Goal: Task Accomplishment & Management: Manage account settings

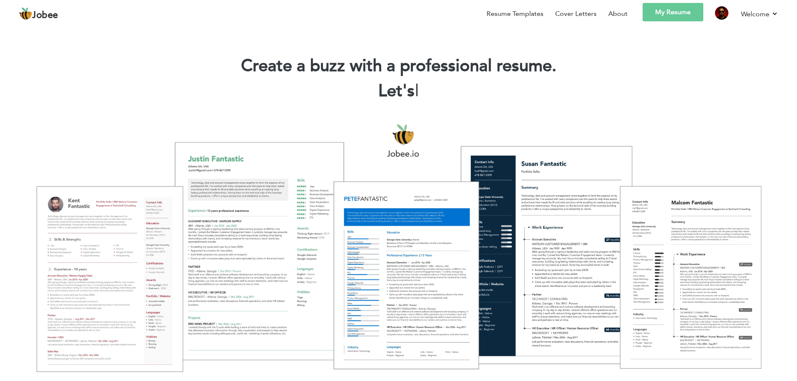
click at [692, 12] on link "My Resume" at bounding box center [672, 12] width 61 height 18
click at [670, 8] on link "My Resume" at bounding box center [672, 12] width 61 height 18
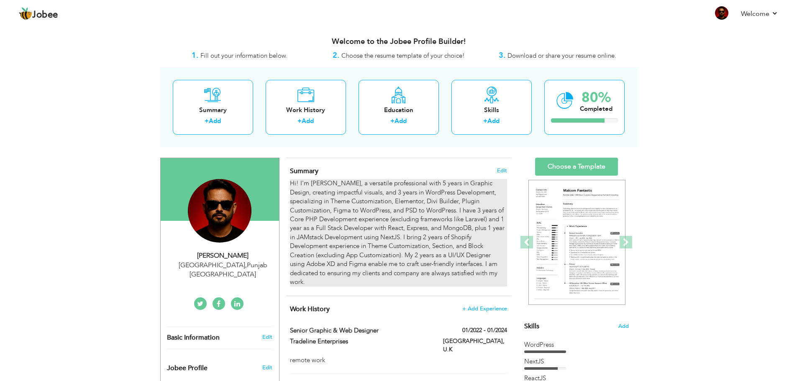
click at [317, 276] on div "Hi! I'm Nouman Qamar, a versatile professional with 5 years in Graphic Design, …" at bounding box center [398, 232] width 217 height 107
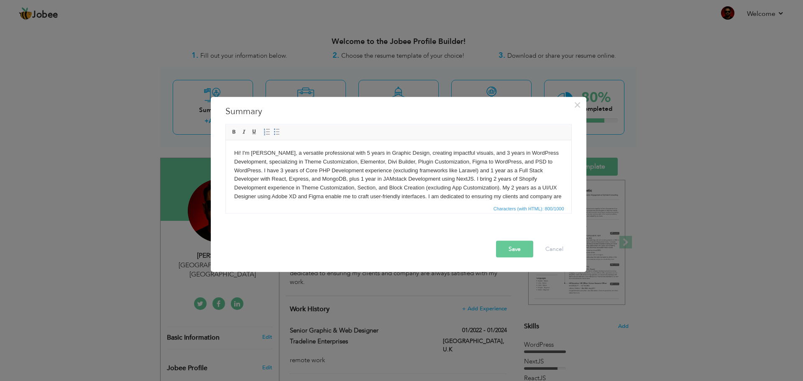
click at [396, 184] on body "Hi! I'm Nouman Qamar, a versatile professional with 5 years in Graphic Design, …" at bounding box center [398, 178] width 329 height 61
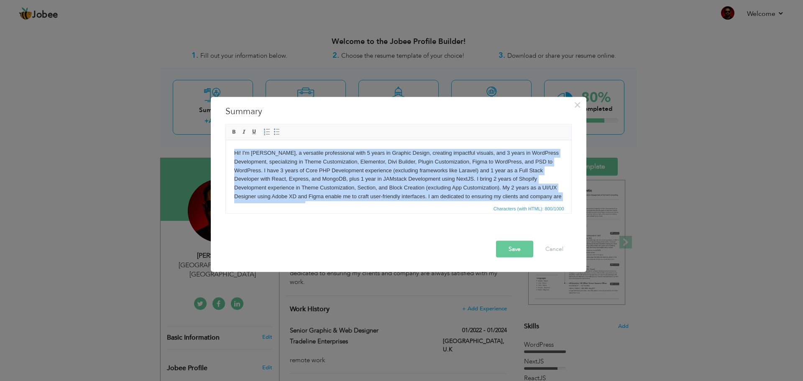
click at [396, 184] on body "Hi! I'm Nouman Qamar, a versatile professional with 5 years in Graphic Design, …" at bounding box center [398, 178] width 329 height 61
copy body "Hi! I'm Nouman Qamar, a versatile professional with 5 years in Graphic Design, …"
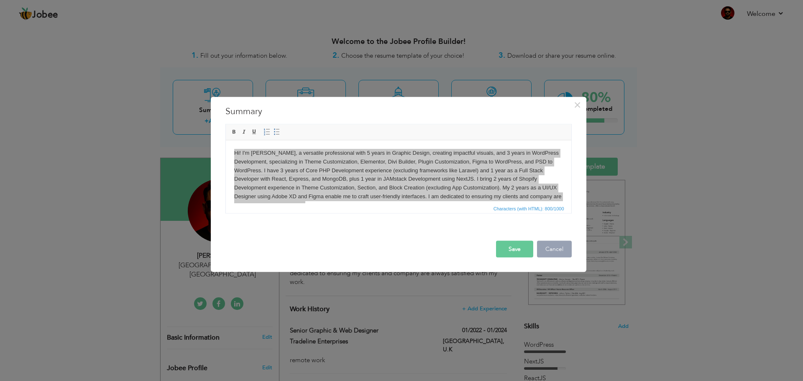
click at [552, 250] on button "Cancel" at bounding box center [554, 248] width 35 height 17
